Goal: Transaction & Acquisition: Purchase product/service

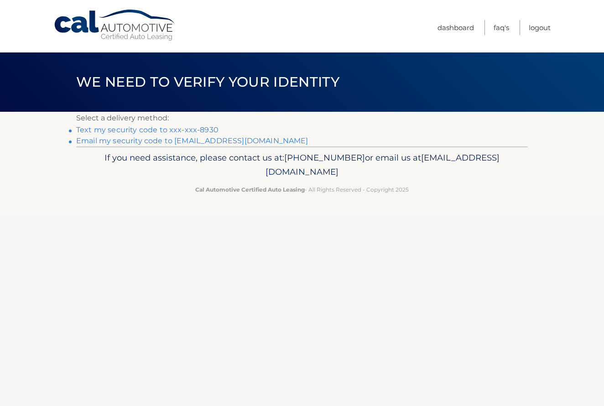
click at [137, 130] on link "Text my security code to xxx-xxx-8930" at bounding box center [147, 130] width 142 height 9
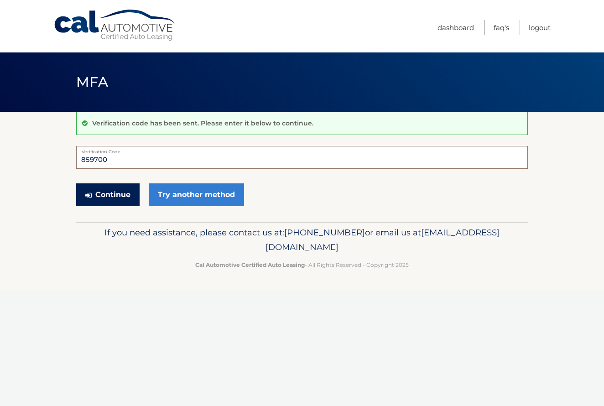
type input "859700"
click at [114, 193] on button "Continue" at bounding box center [107, 195] width 63 height 23
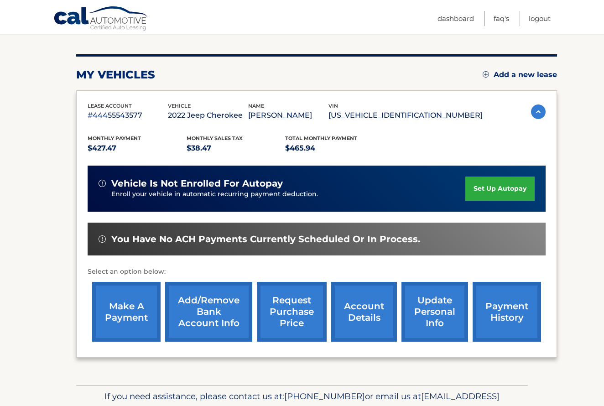
scroll to position [103, 0]
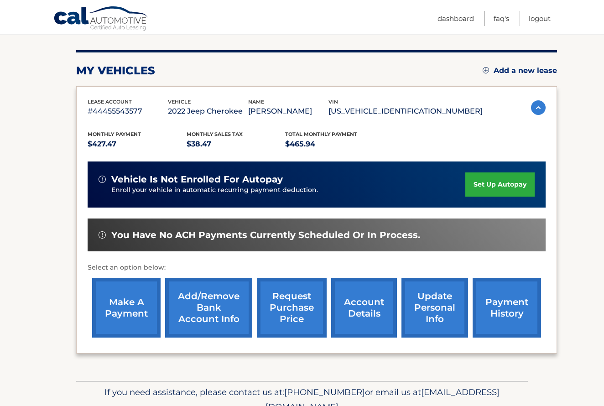
click at [125, 303] on link "make a payment" at bounding box center [126, 308] width 68 height 60
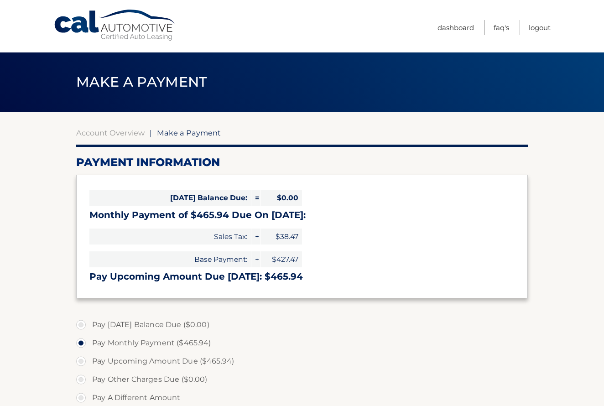
select select "Yzk0YTU1YTEtZDYzYy00MTMyLWJhNjYtNDU5ZTU4MmIxNTQx"
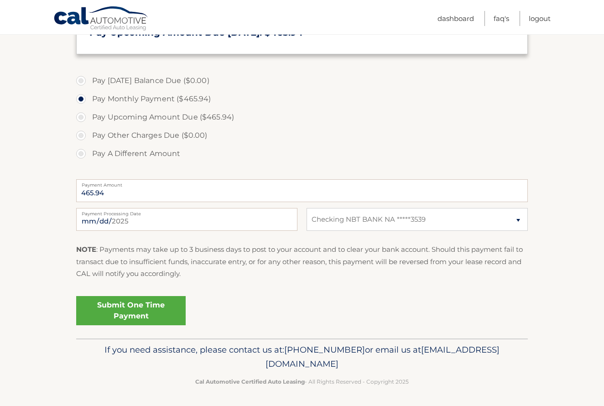
scroll to position [244, 0]
click at [131, 220] on input "2025-08-28" at bounding box center [186, 220] width 221 height 23
type input "2025-09-11"
click at [120, 308] on link "Submit One Time Payment" at bounding box center [131, 311] width 110 height 29
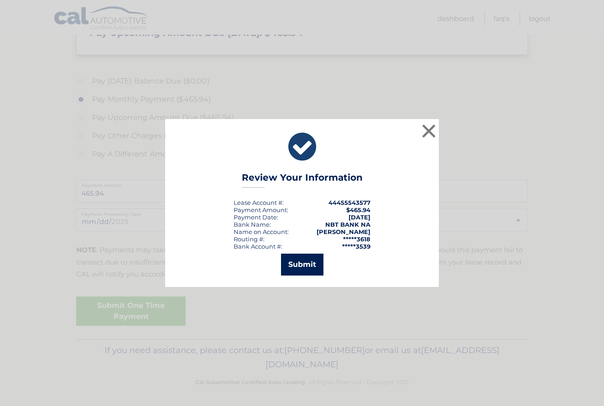
click at [299, 262] on button "Submit" at bounding box center [302, 265] width 42 height 22
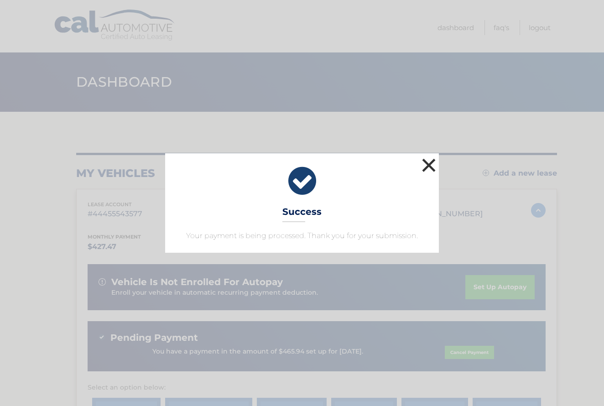
click at [429, 164] on button "×" at bounding box center [429, 165] width 18 height 18
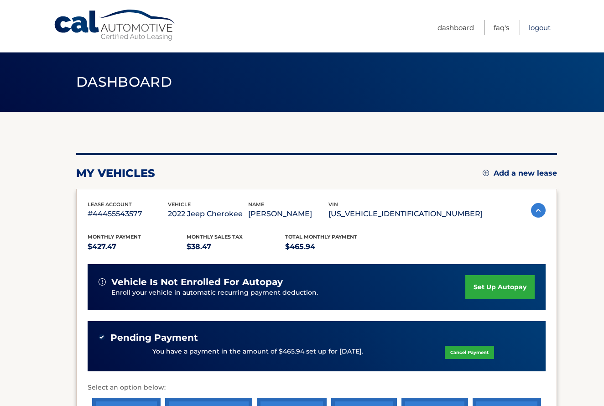
click at [539, 26] on link "Logout" at bounding box center [540, 27] width 22 height 15
